Goal: Task Accomplishment & Management: Use online tool/utility

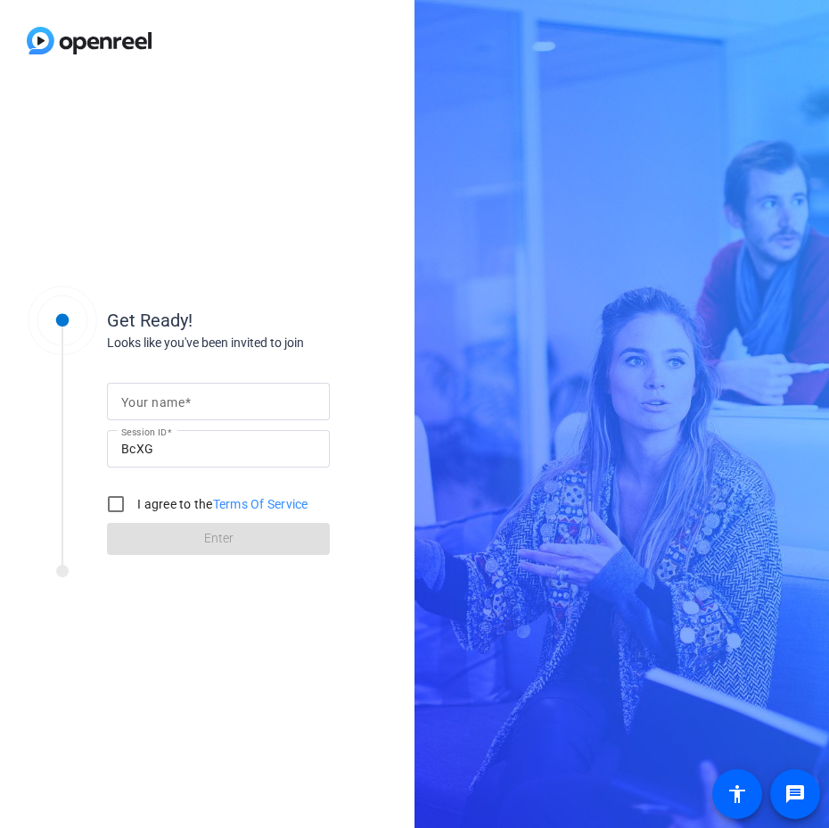
click at [210, 403] on input "Your name" at bounding box center [218, 401] width 194 height 21
type input "[PERSON_NAME]"
click at [118, 507] on input "I agree to the Terms Of Service" at bounding box center [116, 504] width 36 height 36
checkbox input "true"
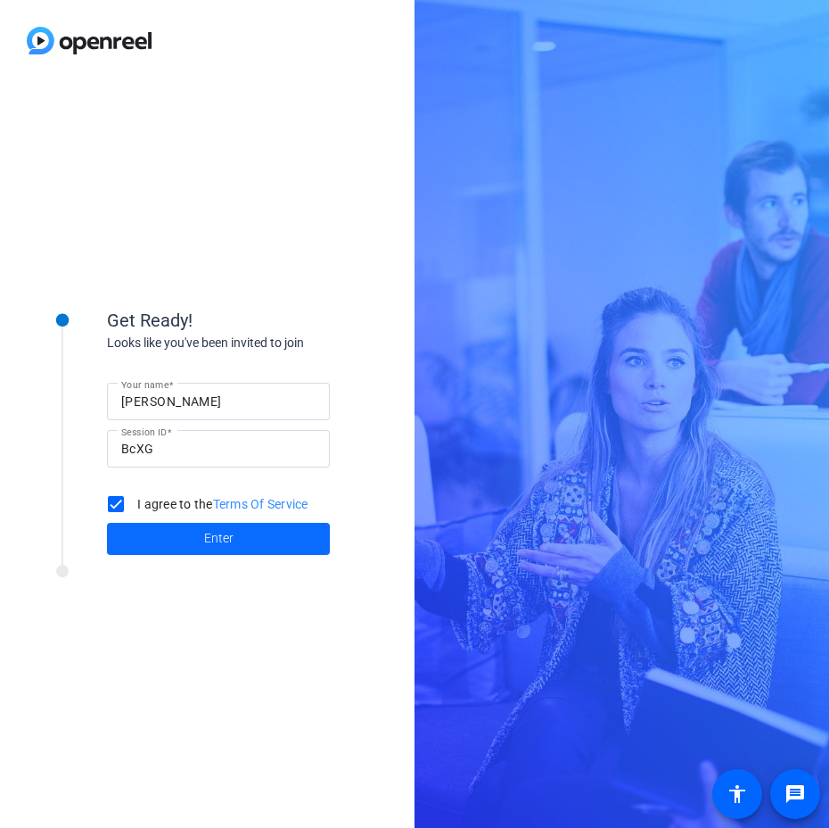
click at [230, 535] on span "Enter" at bounding box center [218, 538] width 29 height 19
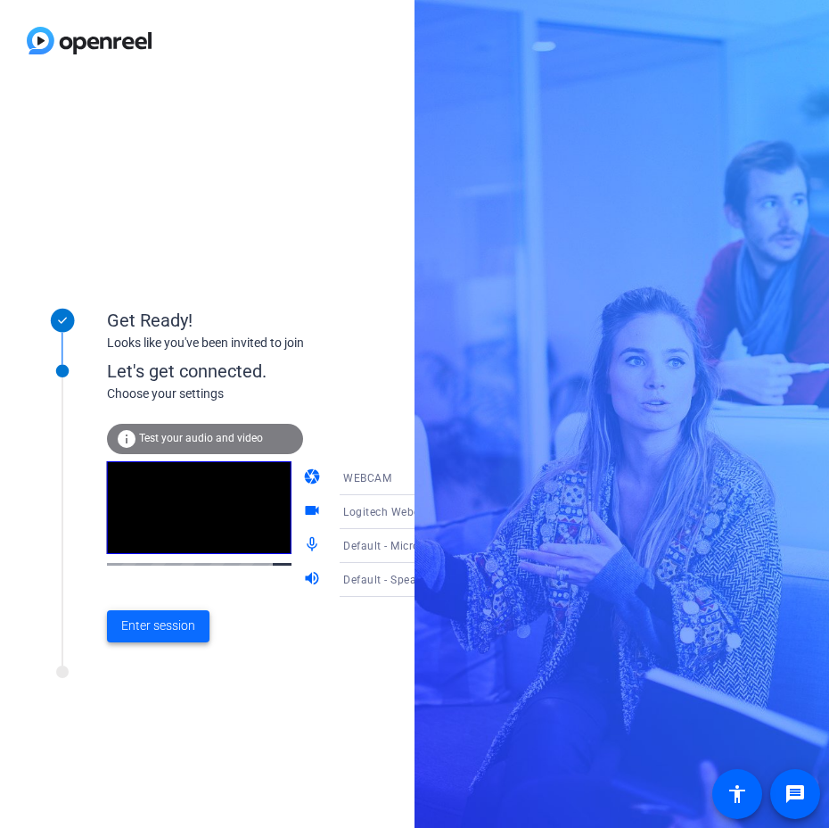
click at [174, 628] on span "Enter session" at bounding box center [158, 625] width 74 height 19
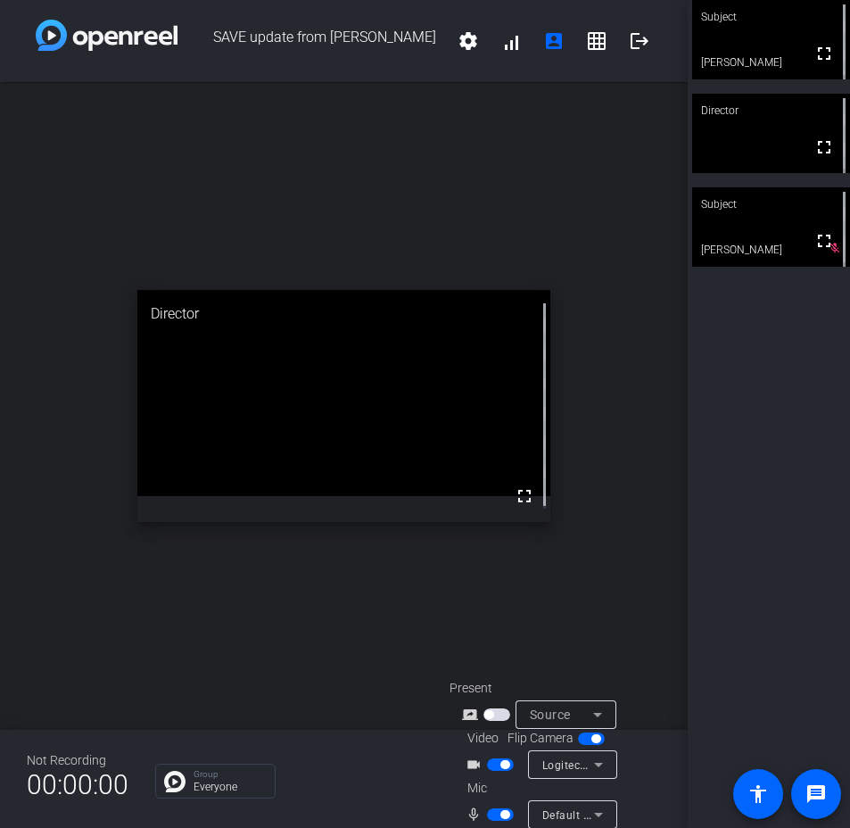
click at [493, 767] on span "button" at bounding box center [500, 764] width 27 height 12
click at [493, 767] on span "button" at bounding box center [492, 764] width 9 height 9
click at [492, 812] on span "button" at bounding box center [500, 814] width 27 height 12
click at [495, 765] on span "button" at bounding box center [500, 764] width 27 height 12
